Goal: Task Accomplishment & Management: Complete application form

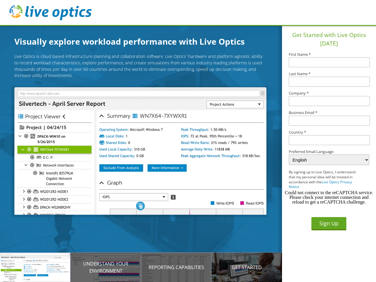
click at [145, 152] on img at bounding box center [140, 150] width 252 height 127
click at [35, 267] on p "Introducing Live Optics" at bounding box center [35, 267] width 70 height 7
click at [106, 267] on p "Understand your environment" at bounding box center [105, 267] width 70 height 14
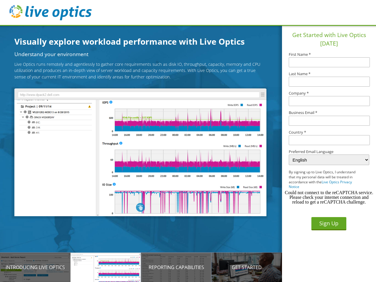
click at [176, 267] on p "Reporting Capabilities" at bounding box center [176, 267] width 70 height 7
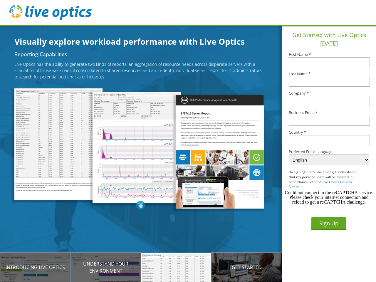
click at [247, 267] on p "Get Started" at bounding box center [246, 267] width 70 height 7
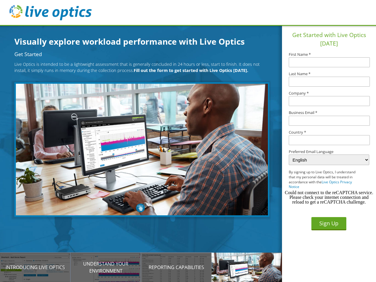
click at [329, 140] on input "text" at bounding box center [329, 140] width 81 height 10
click at [329, 223] on button "Sign Up" at bounding box center [328, 223] width 35 height 13
click at [329, 197] on div "Could not connect to the reCAPTCHA service. Please check your internet connecti…" at bounding box center [328, 197] width 89 height 14
